Goal: Task Accomplishment & Management: Complete application form

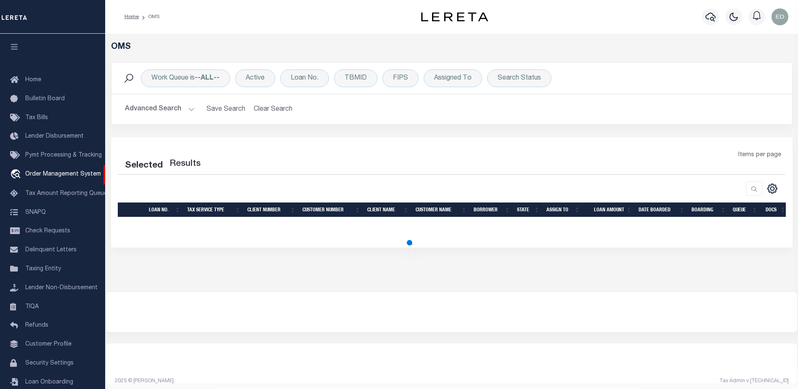
scroll to position [15, 0]
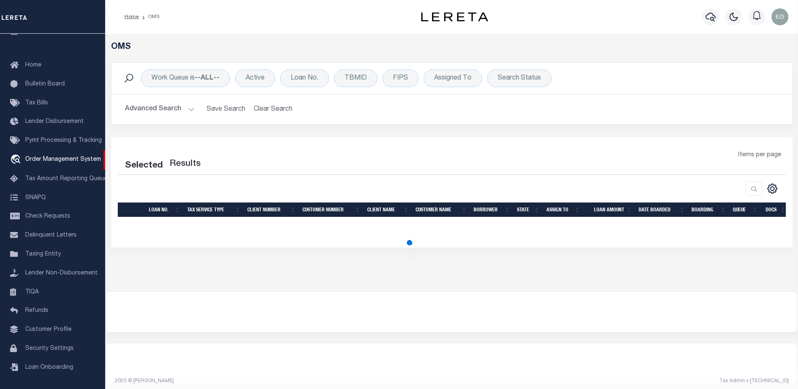
select select "200"
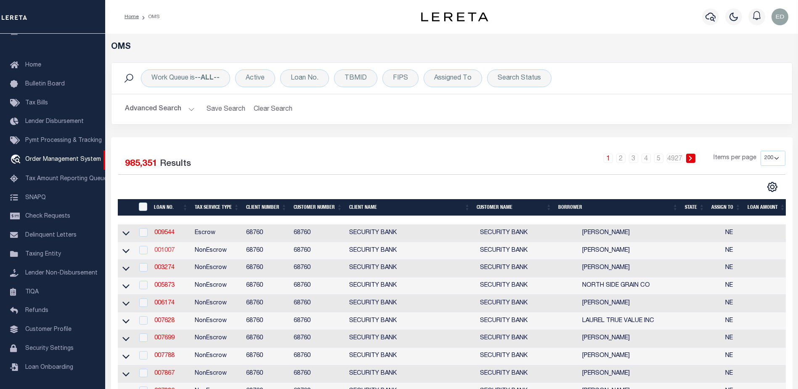
click at [169, 255] on td "001007" at bounding box center [171, 251] width 40 height 18
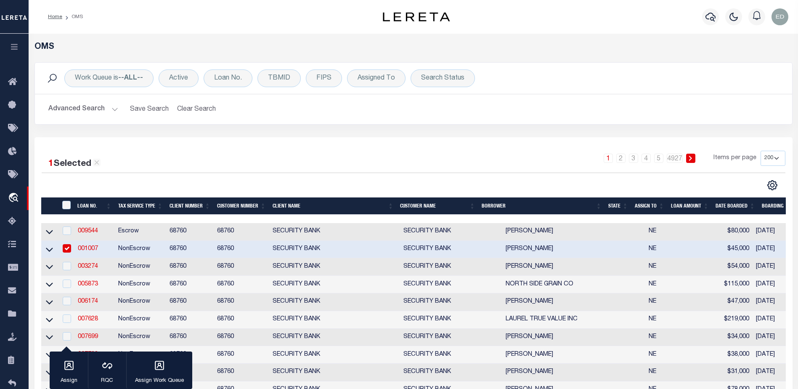
checkbox input "true"
click at [169, 253] on tr "001007 NonEscrow 68760 68760 SECURITY BANK SECURITY BANK [PERSON_NAME] NE $45,0…" at bounding box center [542, 250] width 1003 height 18
click at [81, 248] on link "001007" at bounding box center [88, 249] width 20 height 6
type input "001007"
type input "[PERSON_NAME]"
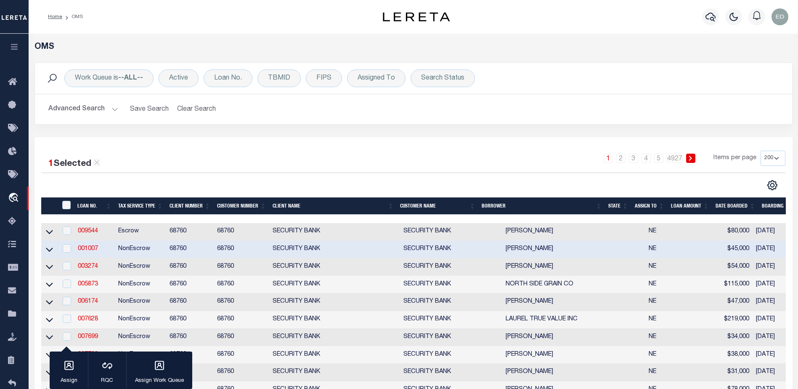
select select
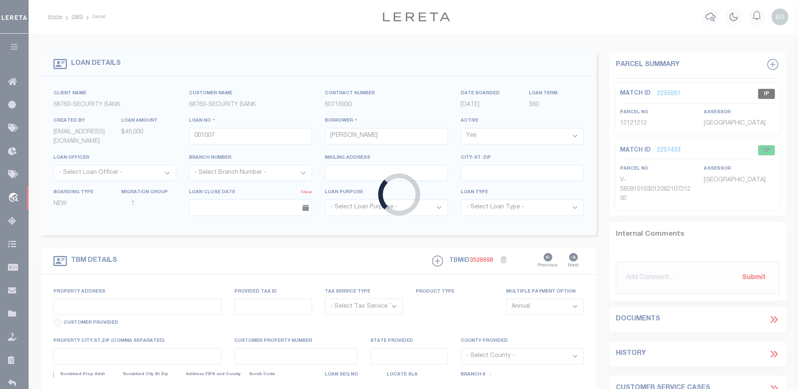
type input "57759 874 RD"
radio input "true"
select select "NonEscrow"
select select
type input "[PERSON_NAME] NE 687323024"
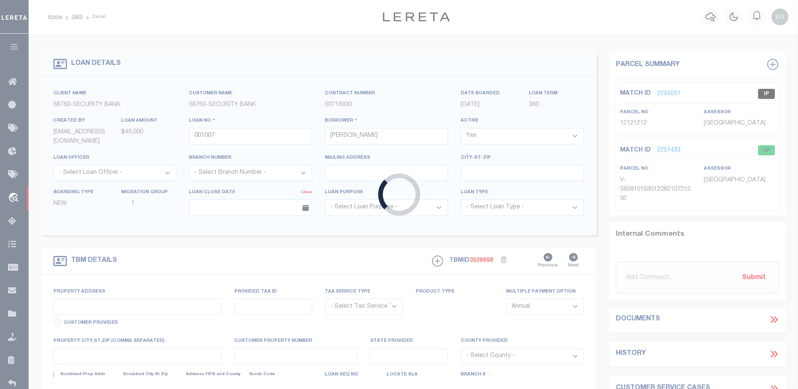
type input "001007"
type input "NE"
type input "Automation-01-31-25T03:32:39"
type input "[PERSON_NAME]"
select select "False"
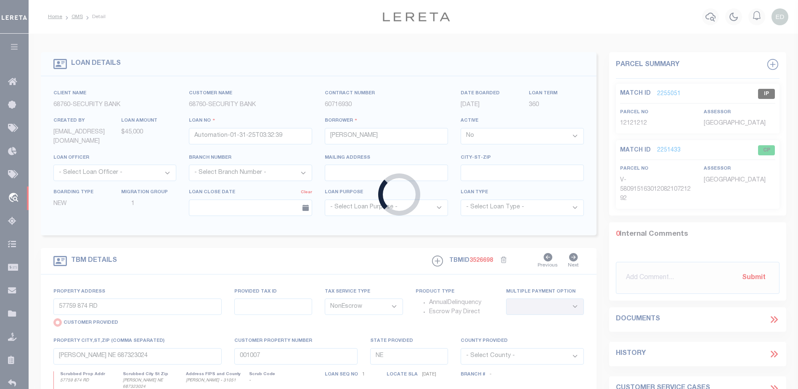
select select
type input "[STREET_ADDRESS]"
type input "[GEOGRAPHIC_DATA] OR 97005-2483"
type input "[DATE]"
select select "10"
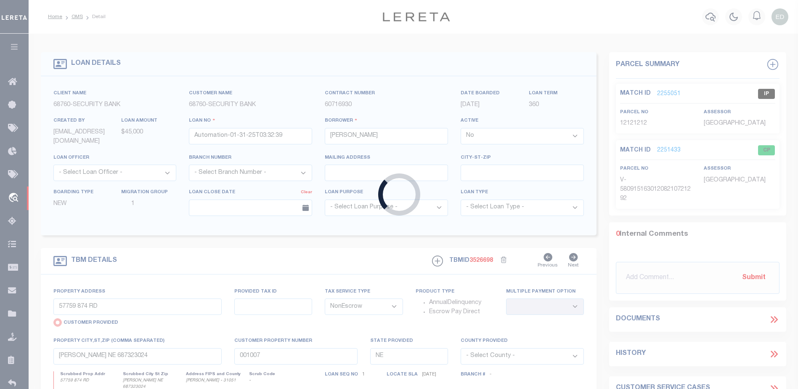
select select "10"
select select "Escrow"
type input "[STREET_ADDRESS]"
radio input "false"
type input "1"
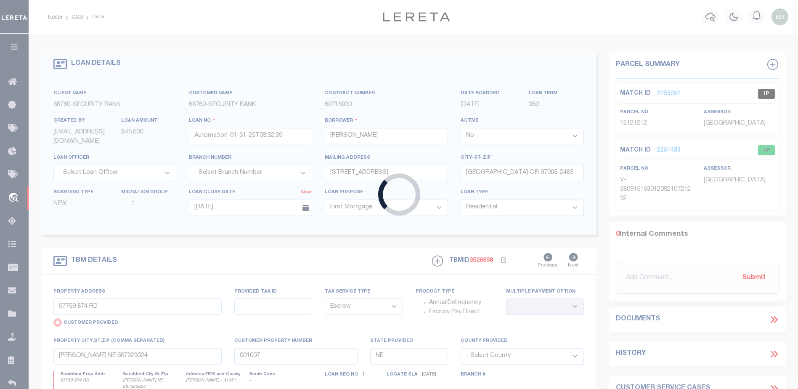
type input "[GEOGRAPHIC_DATA] OR 97005-2483"
type input "123456"
type input "OR"
select select "4580"
select select "3"
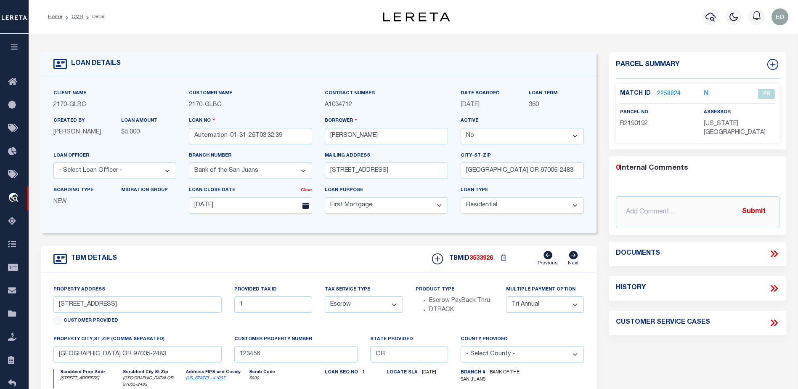
scroll to position [84, 0]
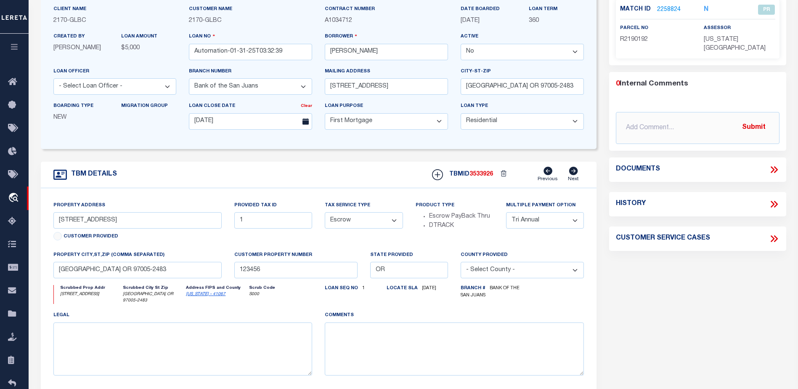
click at [256, 295] on icon "S000" at bounding box center [279, 294] width 61 height 6
